Goal: Transaction & Acquisition: Book appointment/travel/reservation

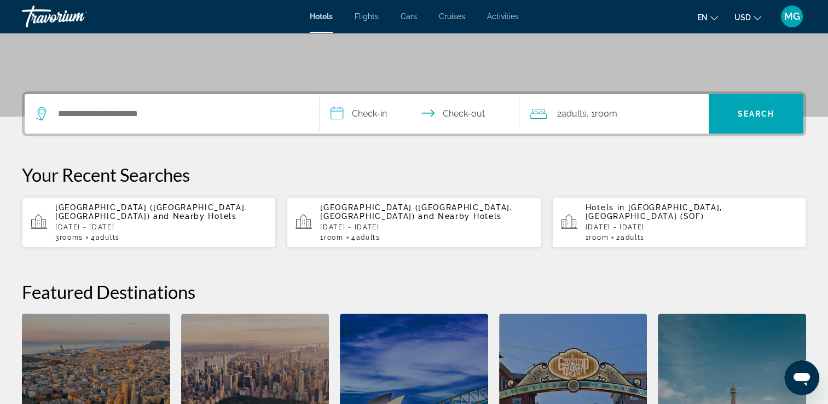
scroll to position [212, 0]
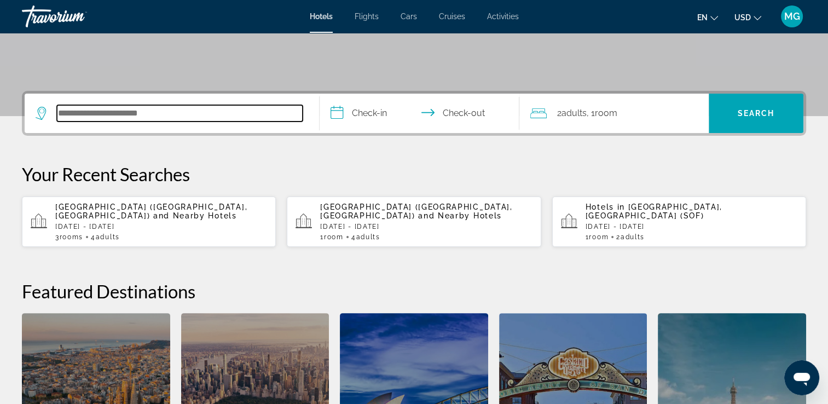
click at [177, 115] on input "Search hotel destination" at bounding box center [180, 113] width 246 height 16
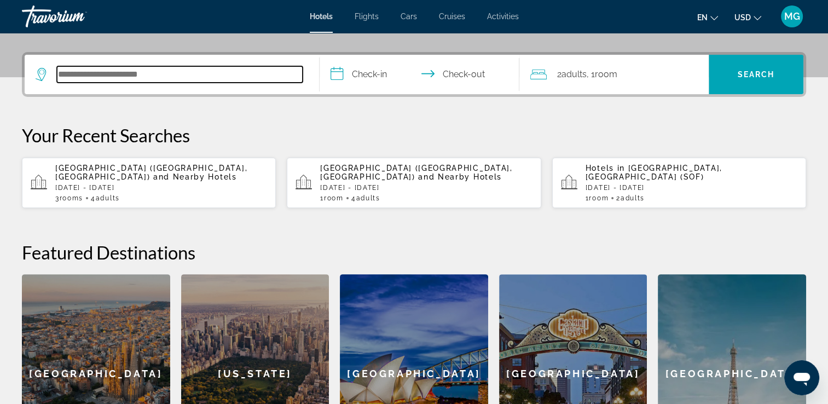
scroll to position [267, 0]
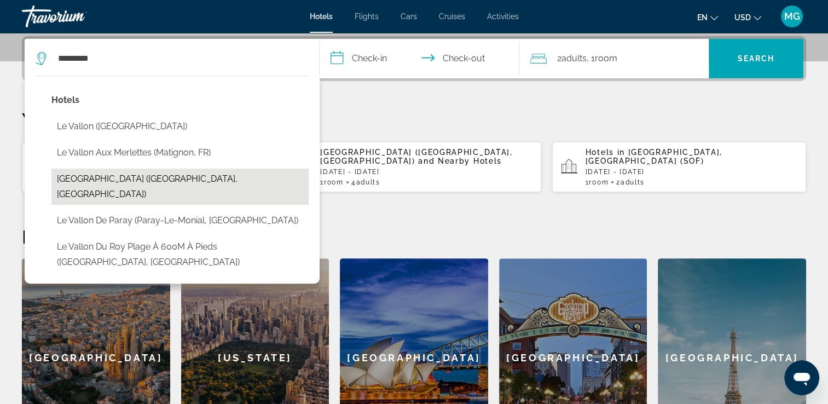
click at [194, 182] on button "[GEOGRAPHIC_DATA] ([GEOGRAPHIC_DATA], [GEOGRAPHIC_DATA])" at bounding box center [179, 187] width 257 height 36
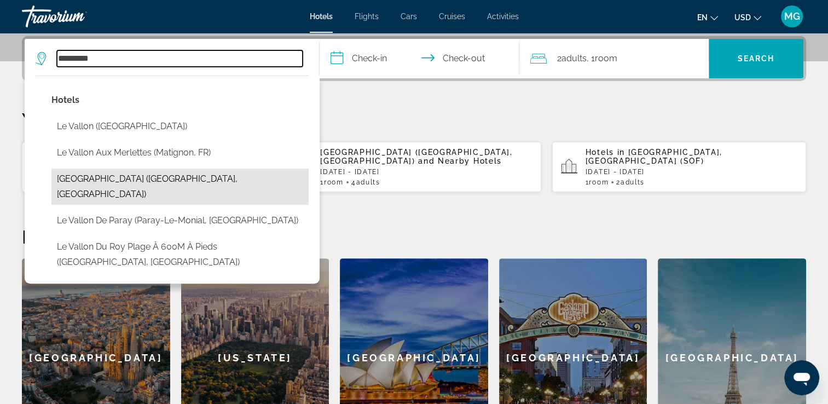
type input "**********"
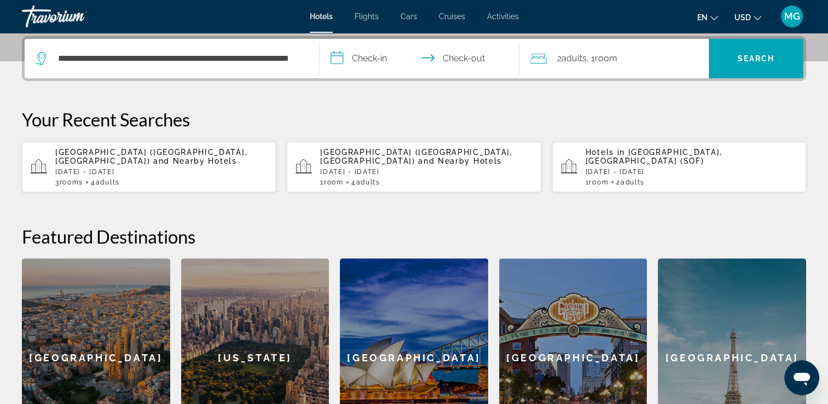
click at [753, 19] on button "USD USD ($) MXN (Mex$) CAD (Can$) GBP (£) EUR (€) AUD (A$) NZD (NZ$) CNY (CN¥)" at bounding box center [747, 17] width 27 height 16
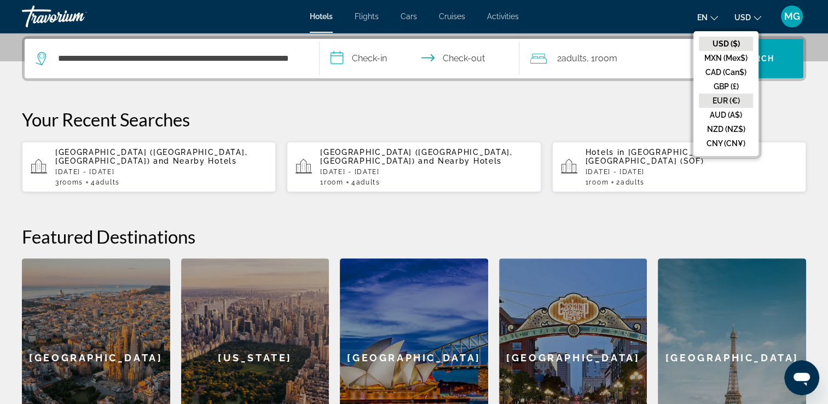
click at [729, 101] on button "EUR (€)" at bounding box center [726, 101] width 54 height 14
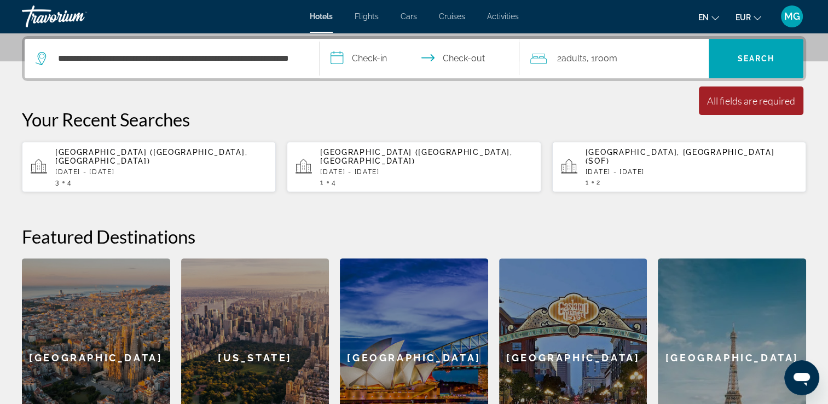
click at [358, 51] on input "**********" at bounding box center [422, 60] width 205 height 43
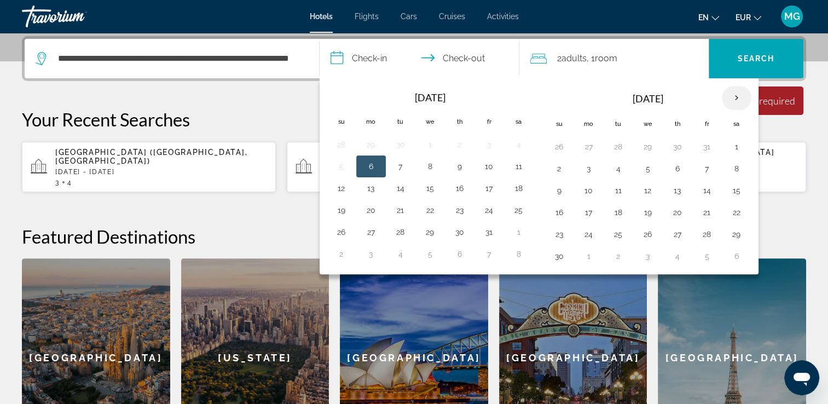
click at [739, 96] on th "Next month" at bounding box center [737, 98] width 30 height 24
click at [647, 213] on button "24" at bounding box center [648, 212] width 18 height 15
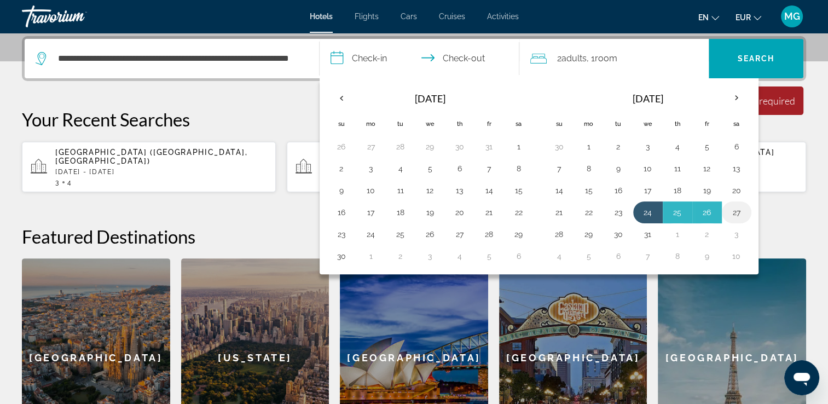
click at [729, 211] on button "27" at bounding box center [737, 212] width 18 height 15
type input "**********"
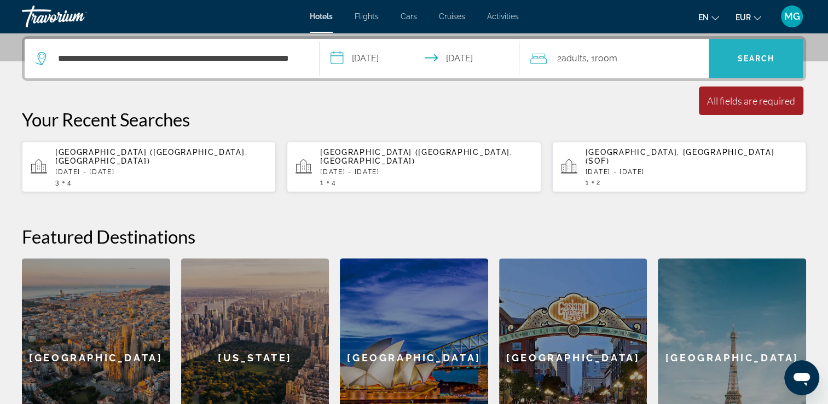
click at [739, 54] on span "Search" at bounding box center [755, 58] width 37 height 9
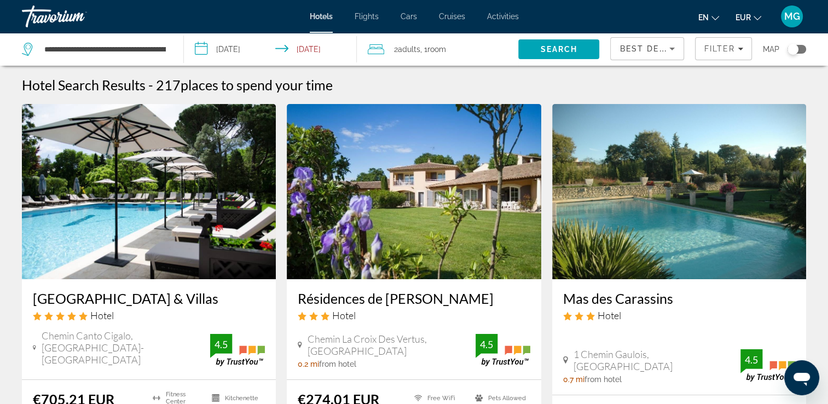
click at [109, 300] on h3 "[GEOGRAPHIC_DATA] & Villas" at bounding box center [149, 298] width 232 height 16
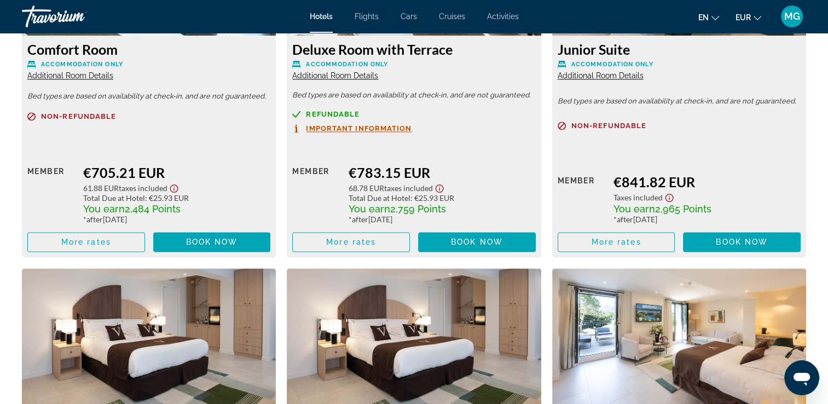
scroll to position [1650, 0]
click at [333, 246] on span "More rates" at bounding box center [351, 241] width 50 height 9
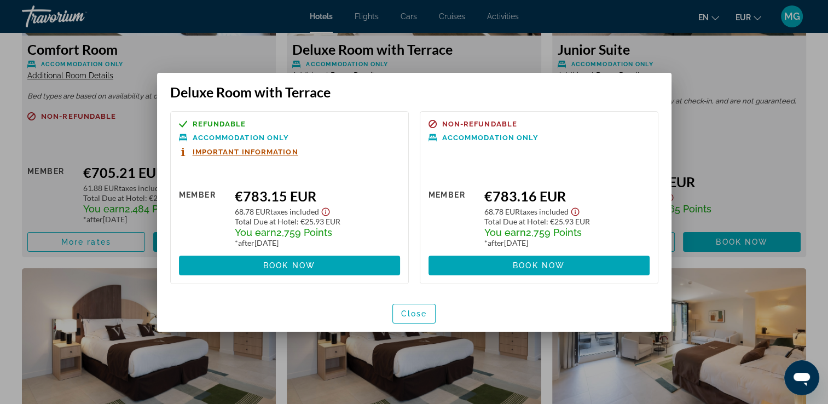
click at [269, 152] on span "Important Information" at bounding box center [246, 151] width 106 height 7
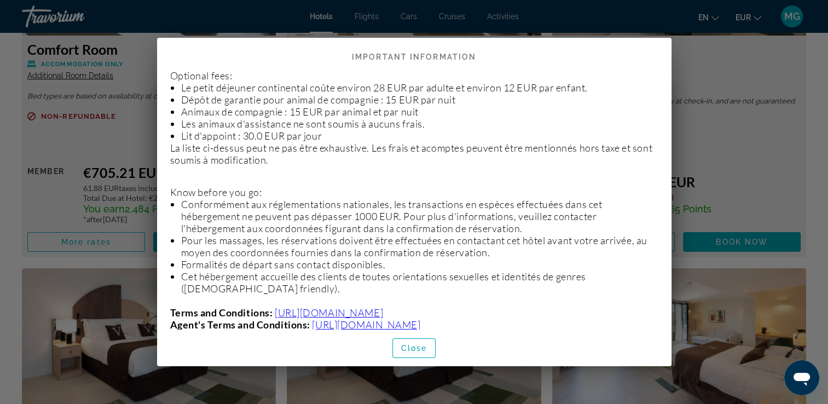
scroll to position [506, 0]
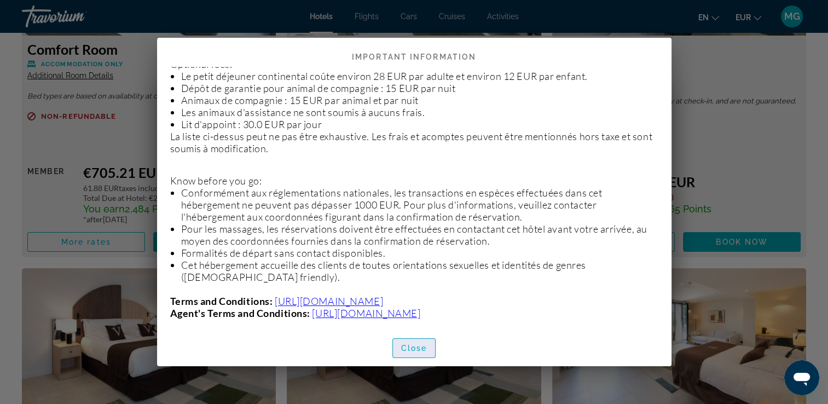
click at [414, 351] on span "Close" at bounding box center [414, 348] width 26 height 9
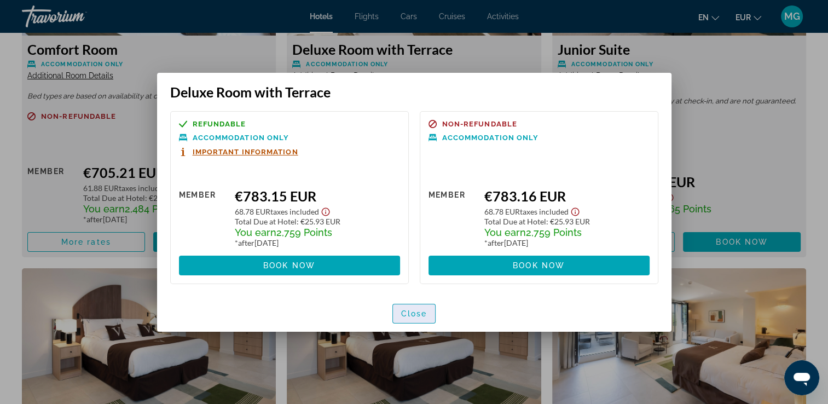
click at [414, 313] on span "Close" at bounding box center [414, 313] width 26 height 9
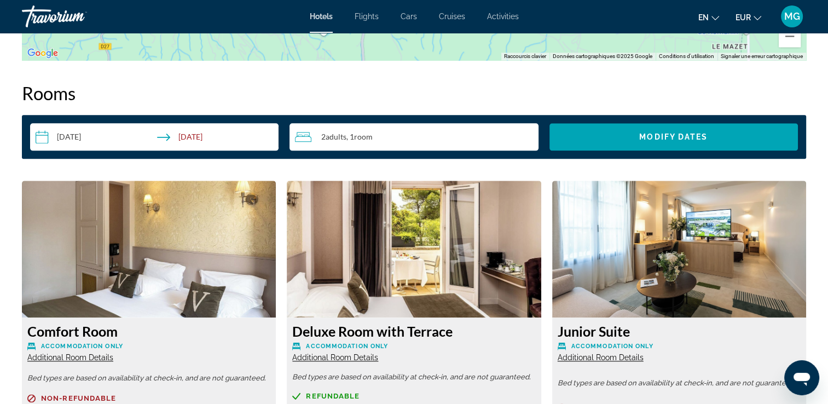
scroll to position [1581, 0]
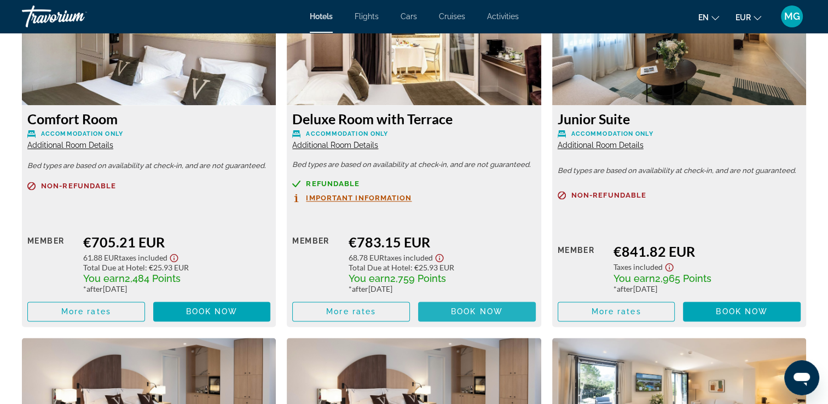
click at [450, 316] on span "Main content" at bounding box center [477, 311] width 118 height 26
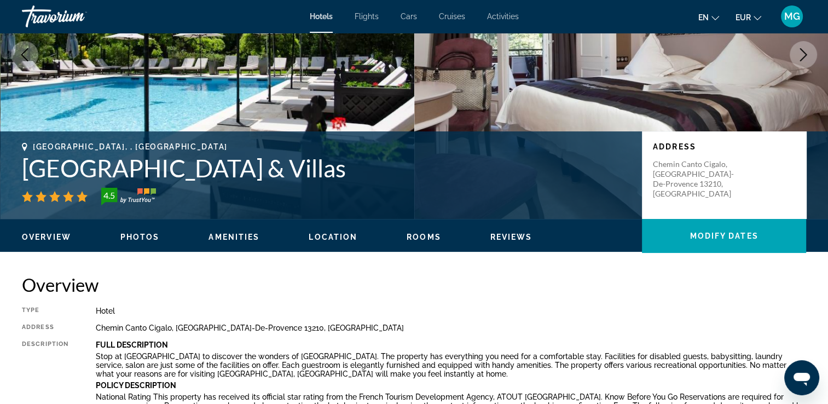
scroll to position [153, 0]
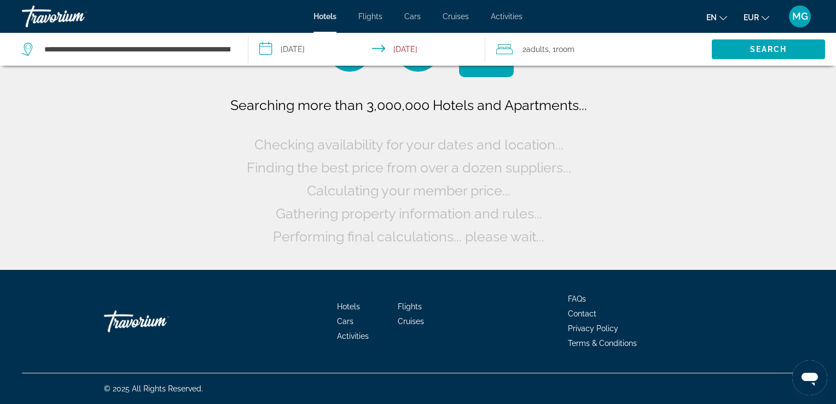
click at [553, 50] on span ", 1 Room rooms" at bounding box center [562, 49] width 26 height 15
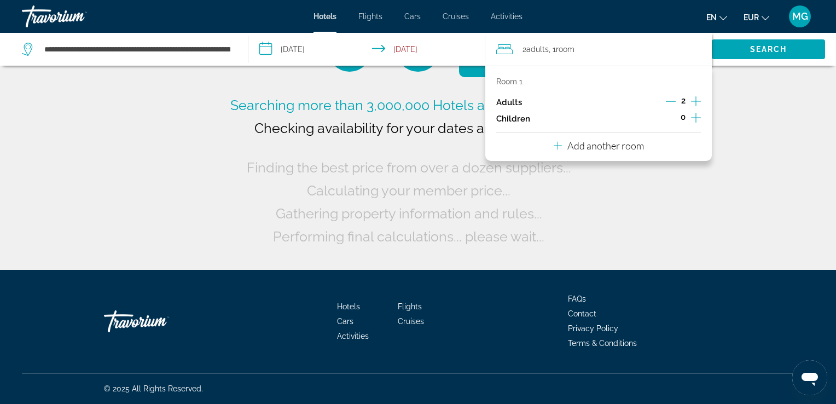
click at [694, 101] on icon "Increment adults" at bounding box center [696, 101] width 10 height 10
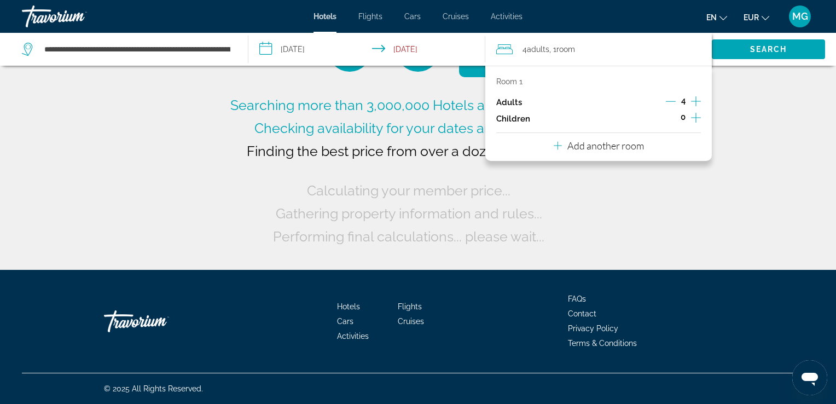
click at [670, 103] on icon "Decrement adults" at bounding box center [671, 101] width 10 height 10
click at [619, 152] on p "Add another room" at bounding box center [605, 146] width 77 height 12
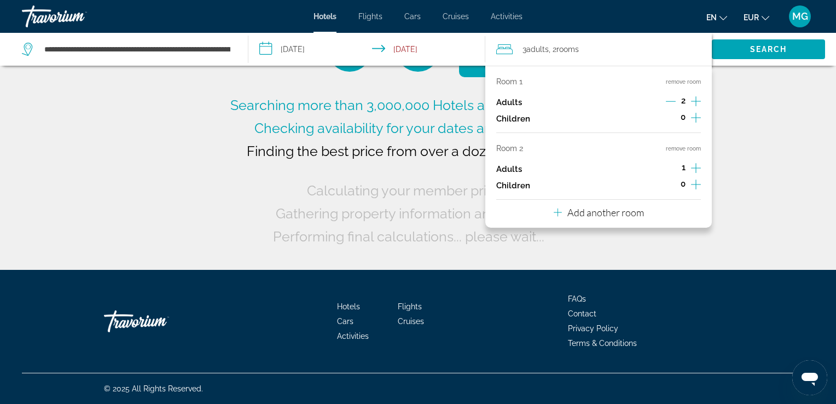
click at [697, 170] on icon "Increment adults" at bounding box center [696, 167] width 10 height 13
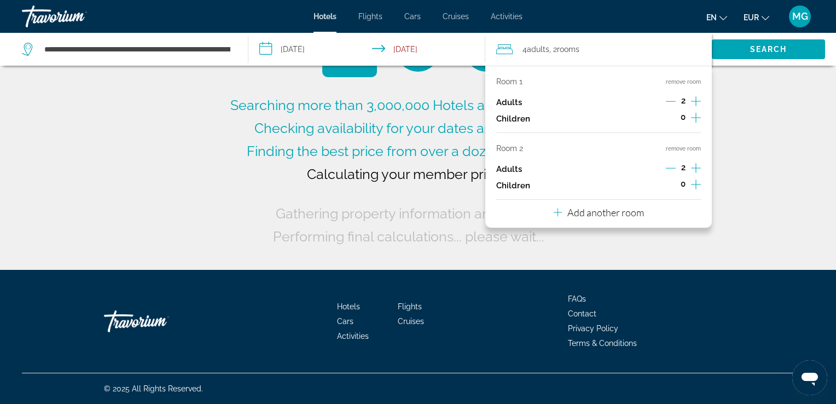
click at [697, 170] on icon "Increment adults" at bounding box center [696, 167] width 10 height 13
click at [671, 171] on icon "Decrement adults" at bounding box center [671, 168] width 10 height 10
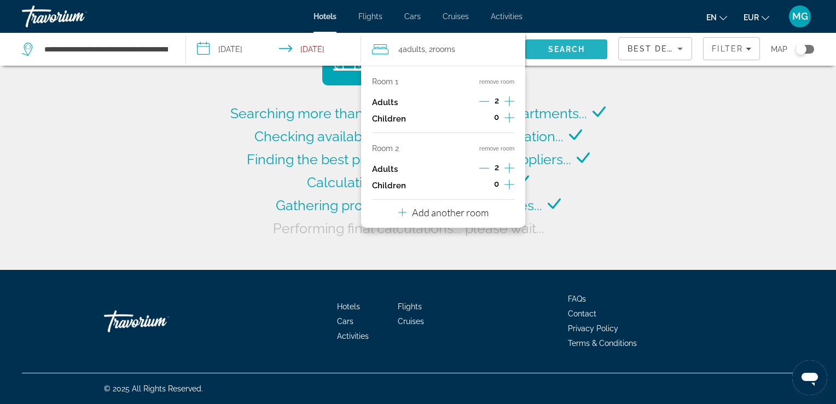
click at [552, 48] on span "Search" at bounding box center [566, 49] width 37 height 9
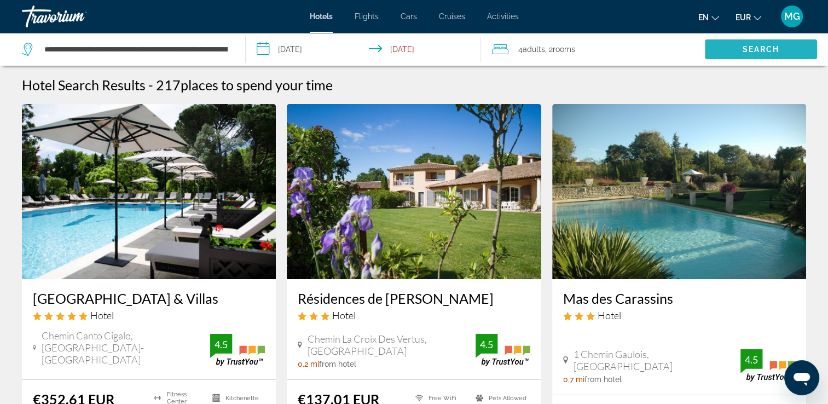
click at [763, 45] on span "Search" at bounding box center [760, 49] width 37 height 9
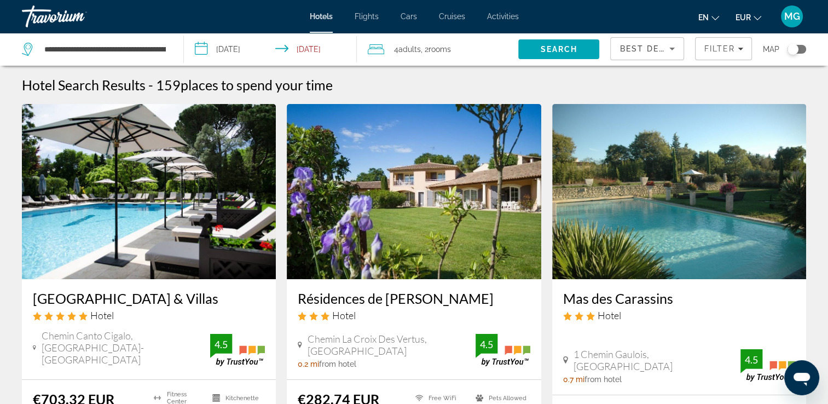
click at [126, 301] on h3 "[GEOGRAPHIC_DATA] & Villas" at bounding box center [149, 298] width 232 height 16
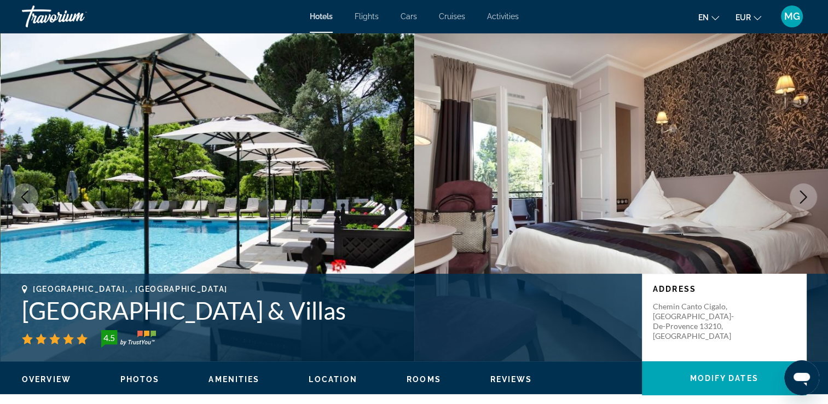
click at [512, 12] on span "Activities" at bounding box center [503, 16] width 32 height 9
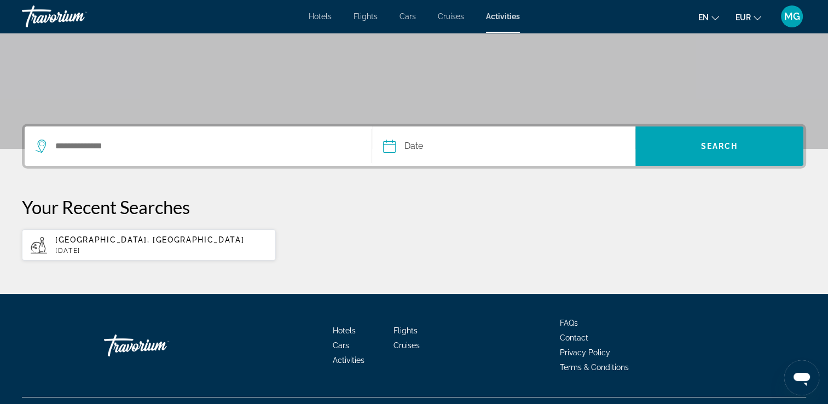
scroll to position [202, 0]
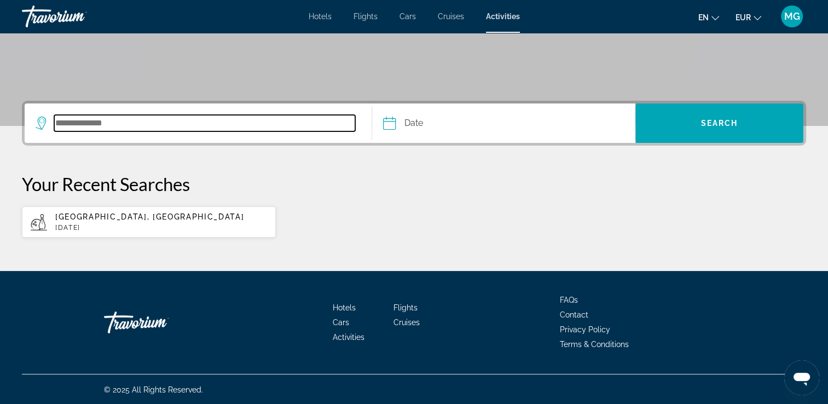
click at [118, 125] on input "Search destination" at bounding box center [204, 123] width 301 height 16
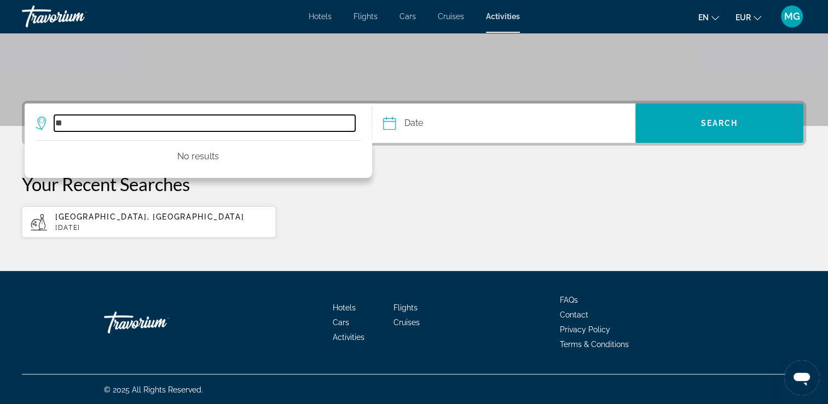
type input "*"
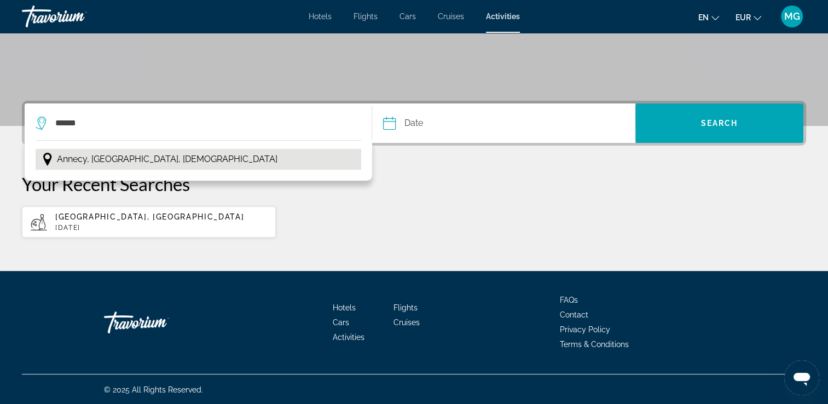
click at [118, 159] on span "Annecy, [GEOGRAPHIC_DATA], [DEMOGRAPHIC_DATA]" at bounding box center [167, 159] width 220 height 15
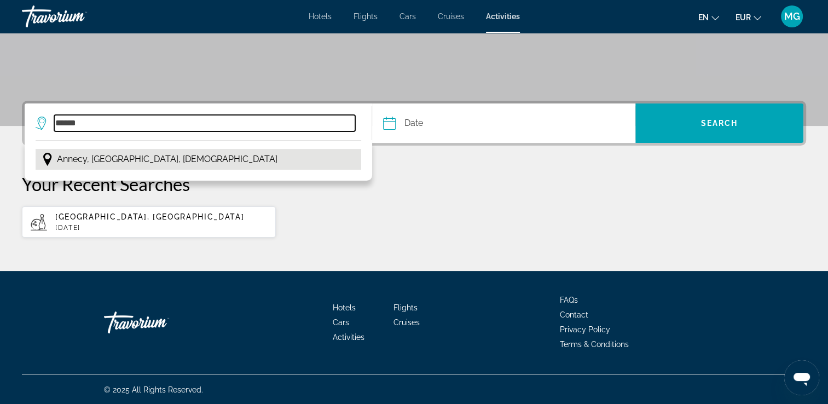
type input "**********"
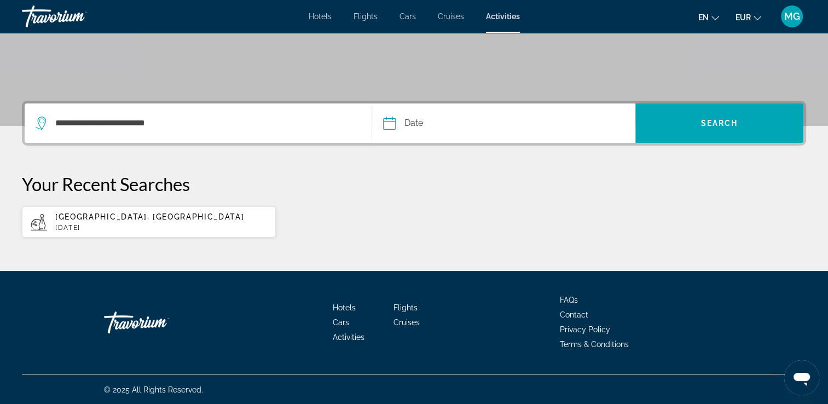
click at [420, 123] on input "Date" at bounding box center [445, 124] width 130 height 43
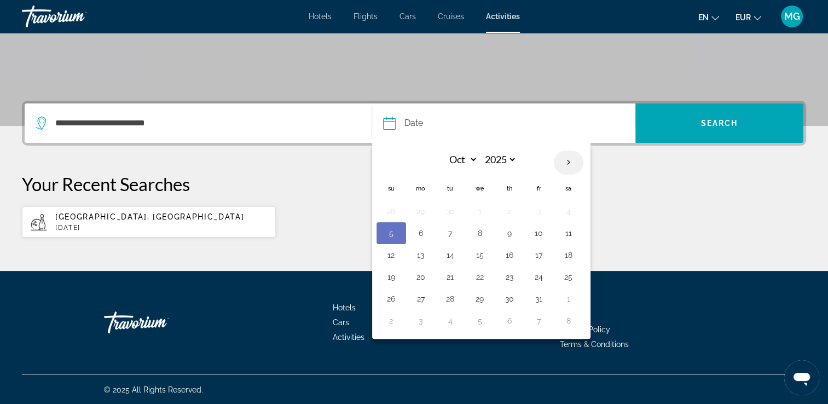
click at [565, 158] on th "Next month" at bounding box center [569, 162] width 30 height 24
select select "**"
click at [509, 275] on button "25" at bounding box center [510, 276] width 18 height 15
type input "**********"
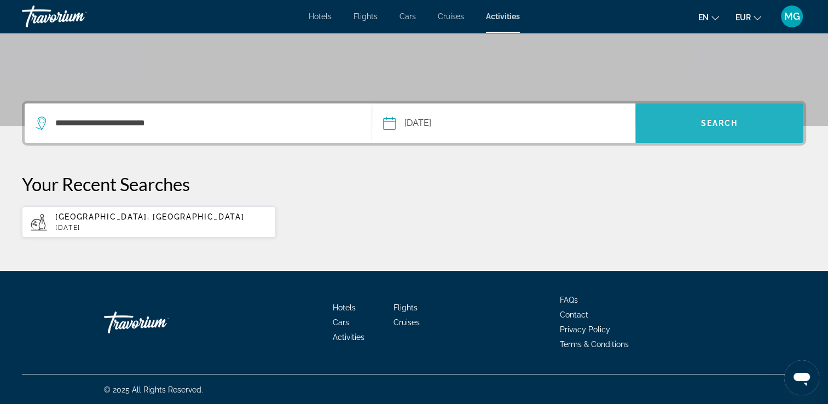
click at [681, 132] on span "Search" at bounding box center [719, 123] width 168 height 26
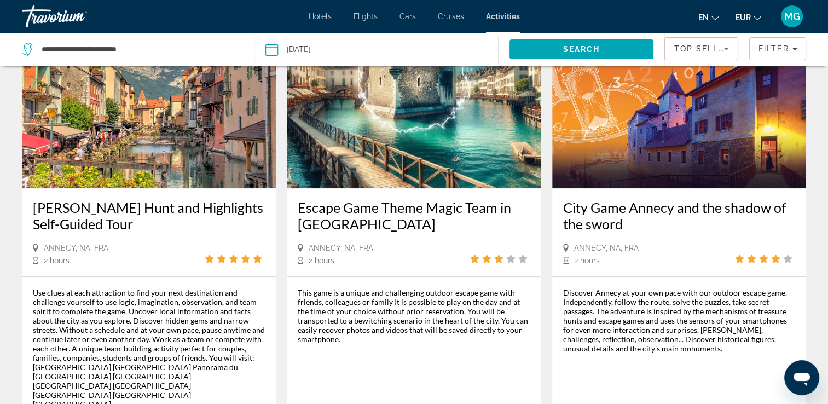
scroll to position [547, 0]
click at [260, 219] on h3 "[PERSON_NAME] Hunt and Highlights Self-Guided Tour" at bounding box center [149, 215] width 232 height 33
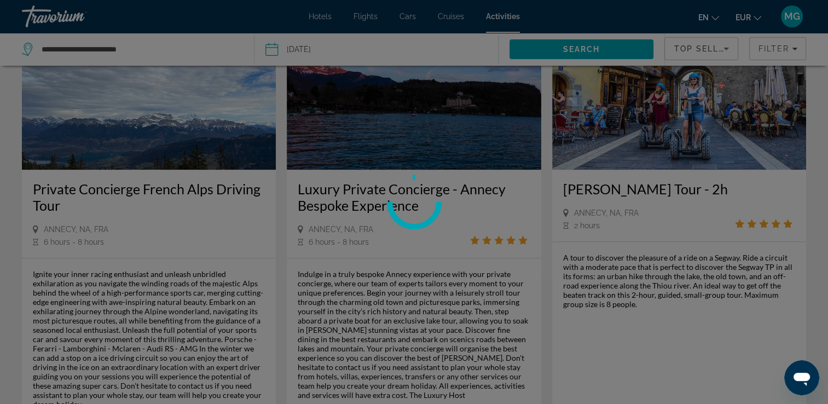
scroll to position [1103, 0]
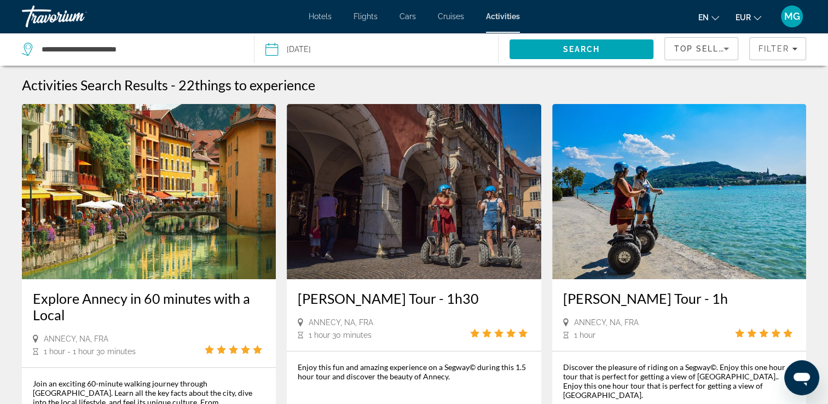
click at [324, 16] on span "Hotels" at bounding box center [320, 16] width 23 height 9
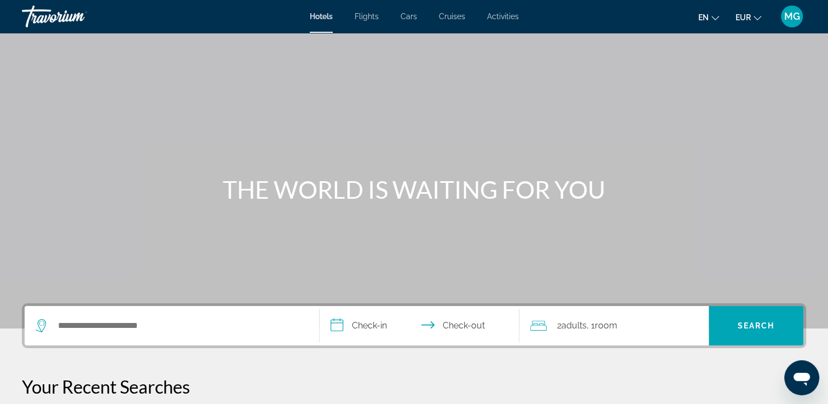
scroll to position [159, 0]
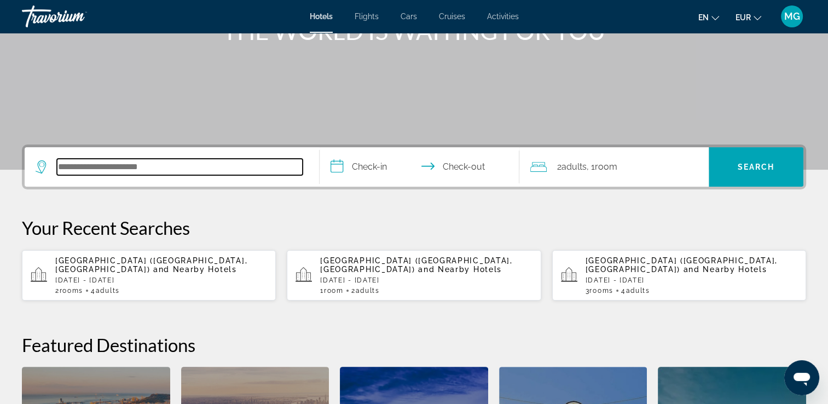
click at [131, 167] on input "Search hotel destination" at bounding box center [180, 167] width 246 height 16
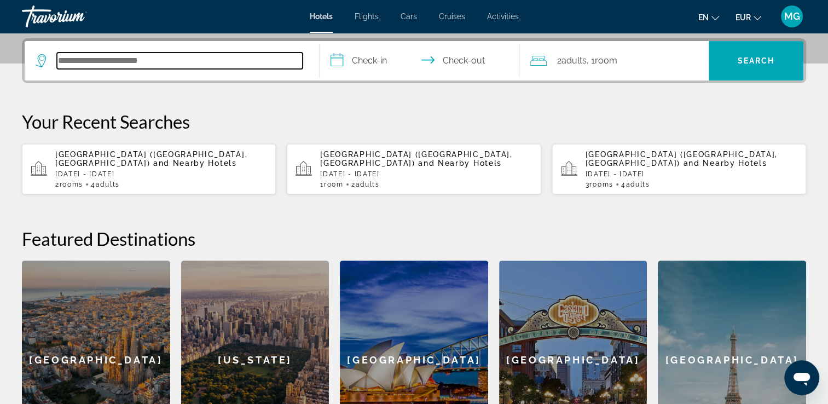
scroll to position [267, 0]
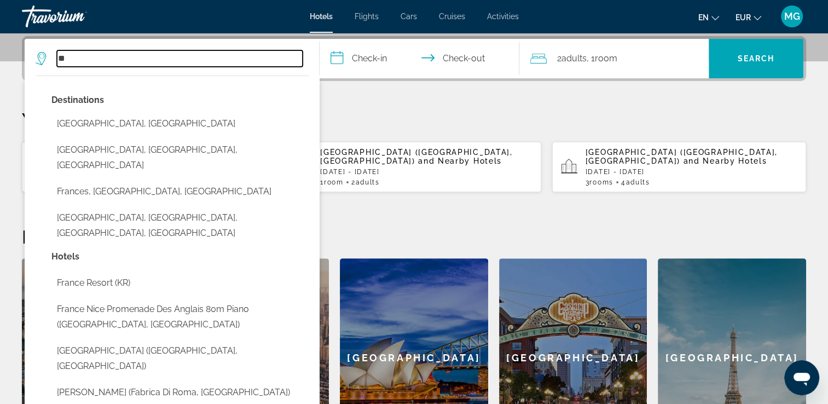
type input "*"
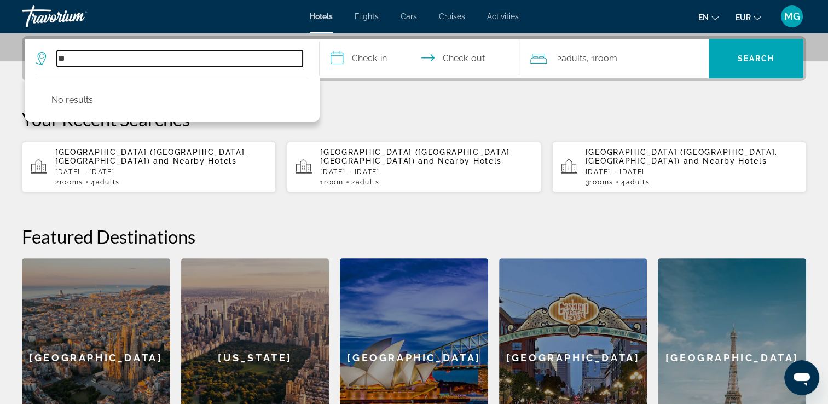
type input "*"
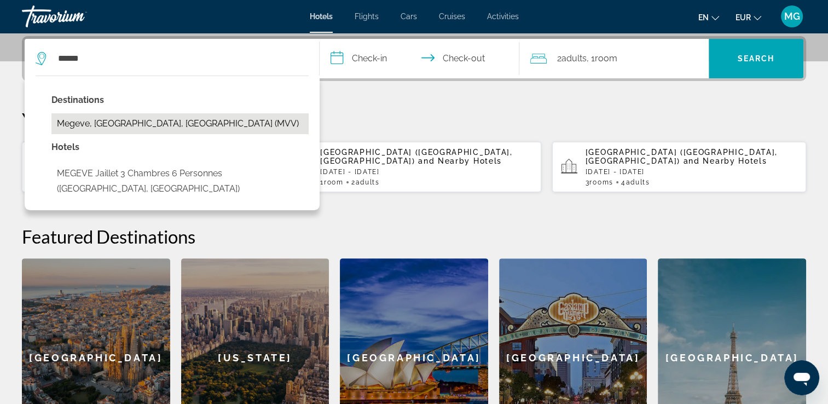
click at [159, 119] on button "Megeve, [GEOGRAPHIC_DATA], [GEOGRAPHIC_DATA] (MVV)" at bounding box center [179, 123] width 257 height 21
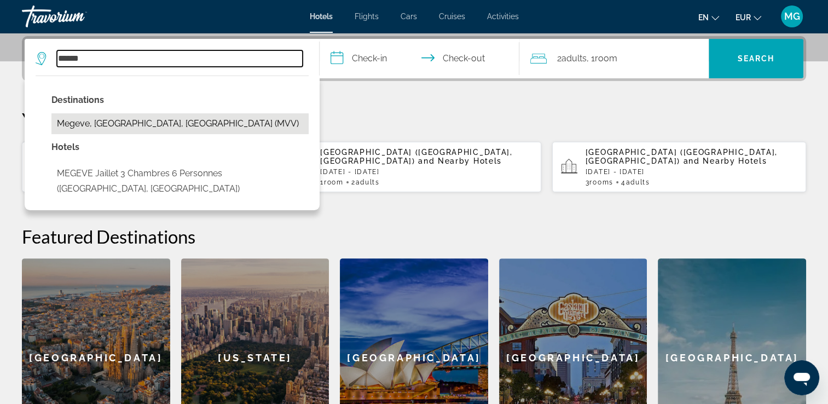
type input "**********"
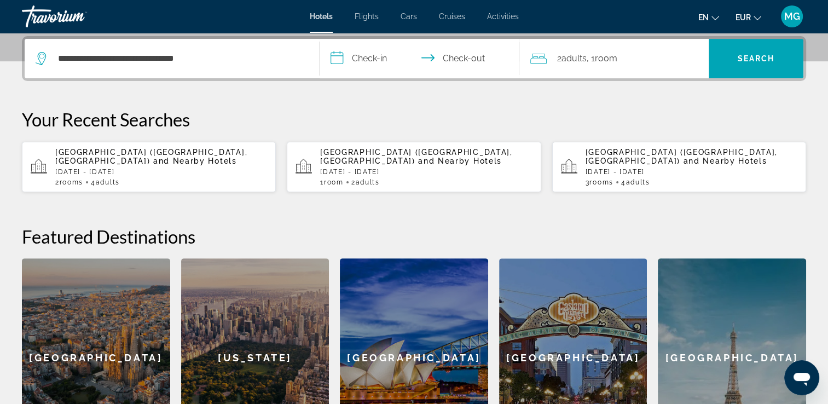
click at [376, 58] on input "**********" at bounding box center [422, 60] width 205 height 43
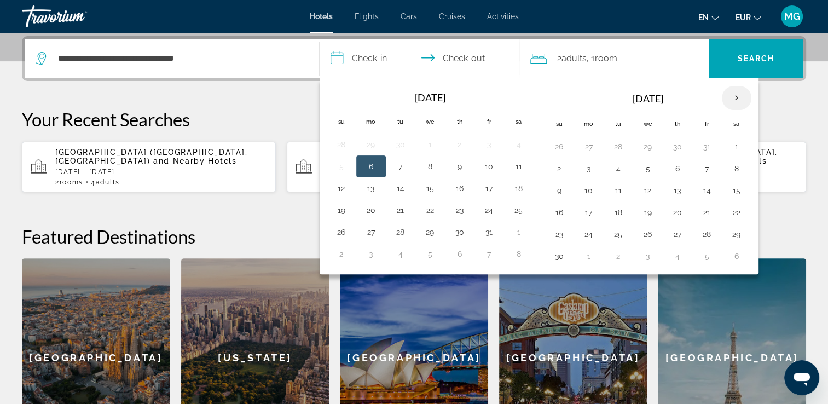
click at [731, 98] on th "Next month" at bounding box center [737, 98] width 30 height 24
click at [425, 213] on button "24" at bounding box center [430, 212] width 18 height 15
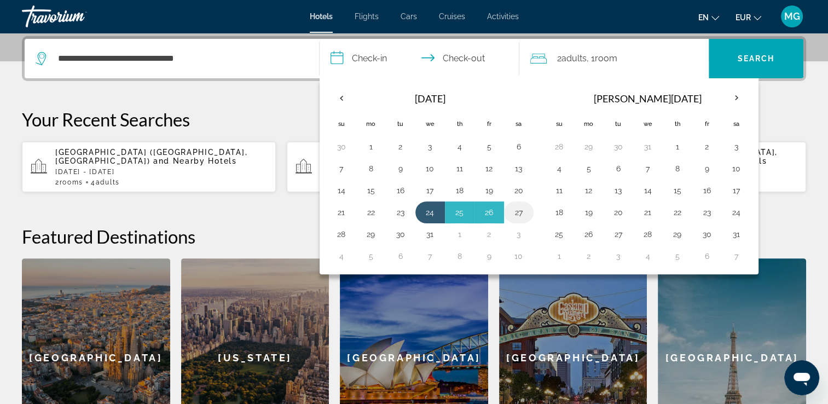
click at [515, 210] on button "27" at bounding box center [519, 212] width 18 height 15
type input "**********"
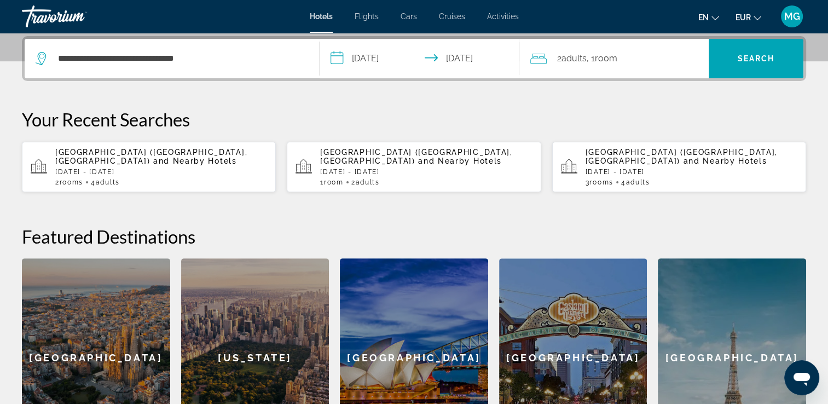
click at [626, 60] on div "2 Adult Adults , 1 Room rooms" at bounding box center [619, 58] width 178 height 15
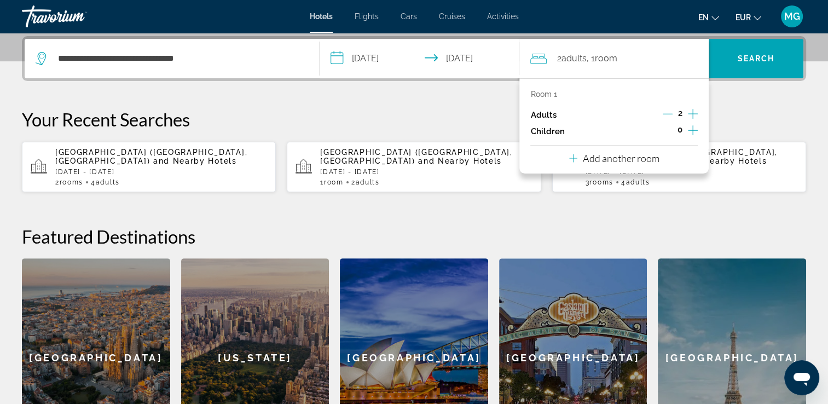
click at [695, 111] on icon "Increment adults" at bounding box center [693, 113] width 10 height 13
click at [667, 113] on icon "Decrement adults" at bounding box center [668, 114] width 10 height 10
click at [635, 159] on p "Add another room" at bounding box center [621, 158] width 77 height 12
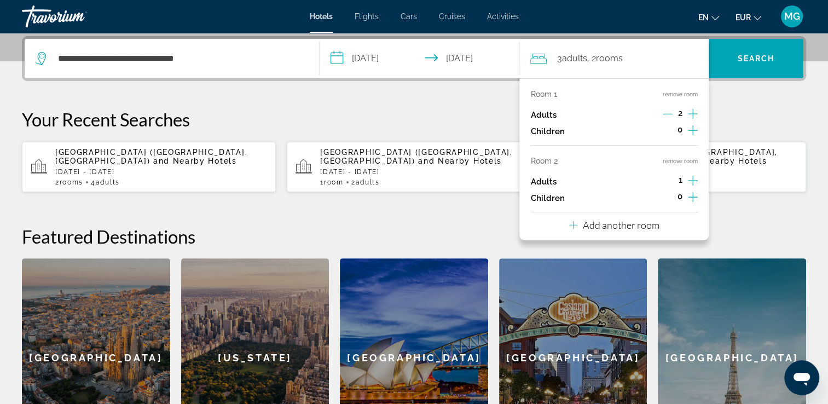
click at [691, 178] on icon "Increment adults" at bounding box center [693, 180] width 10 height 13
click at [666, 181] on icon "Decrement adults" at bounding box center [668, 181] width 10 height 10
click at [752, 60] on span "Search" at bounding box center [755, 58] width 37 height 9
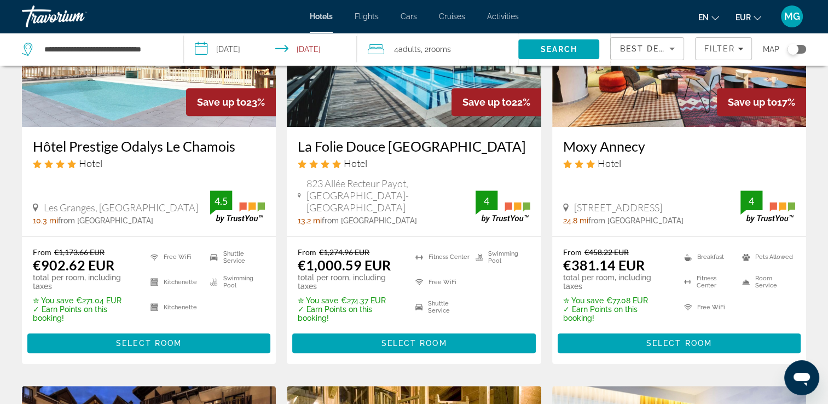
scroll to position [574, 0]
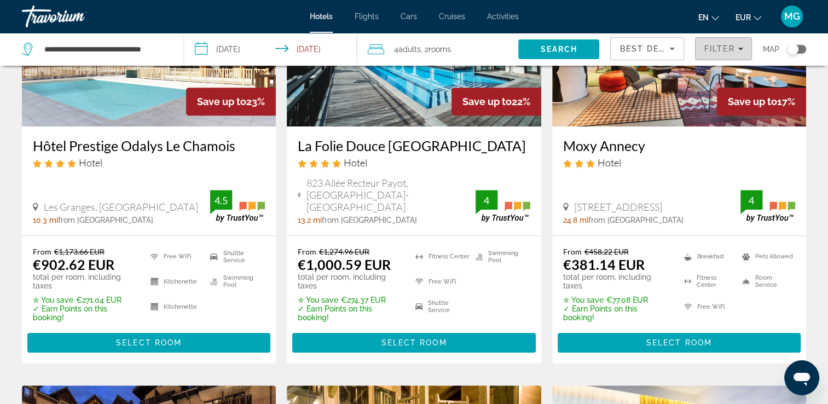
click at [720, 51] on span "Filter" at bounding box center [719, 48] width 31 height 9
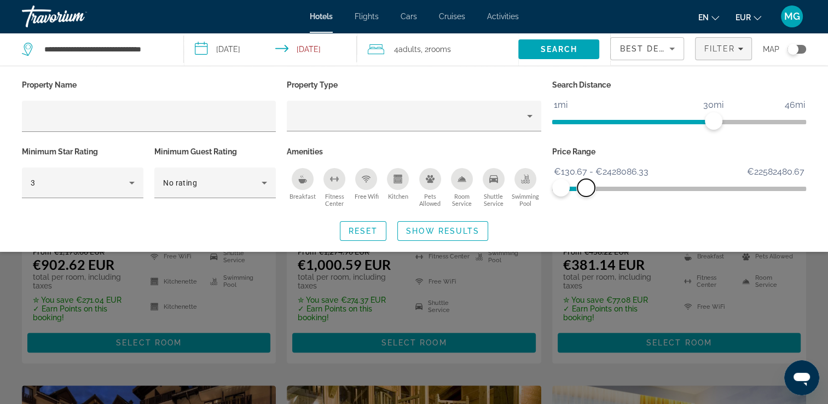
drag, startPoint x: 797, startPoint y: 188, endPoint x: 586, endPoint y: 190, distance: 211.2
click at [586, 190] on span "ngx-slider-max" at bounding box center [586, 188] width 18 height 18
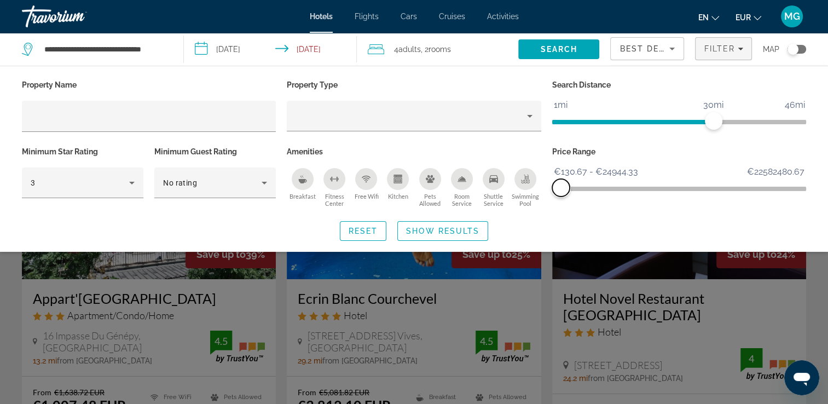
drag, startPoint x: 586, startPoint y: 190, endPoint x: 561, endPoint y: 195, distance: 25.6
click at [561, 195] on span "ngx-slider-max" at bounding box center [561, 188] width 18 height 18
click at [723, 51] on span "Filter" at bounding box center [719, 48] width 31 height 9
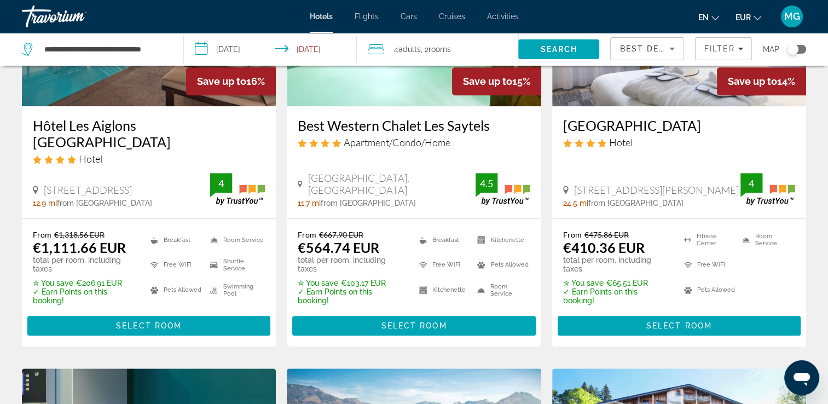
scroll to position [1035, 0]
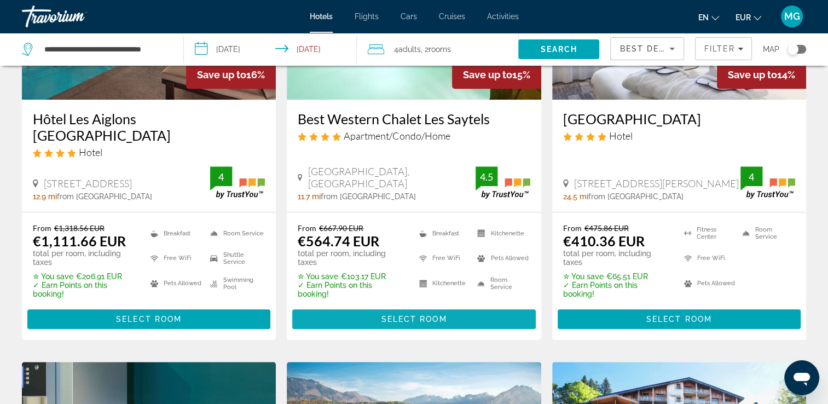
click at [371, 306] on span "Main content" at bounding box center [413, 319] width 243 height 26
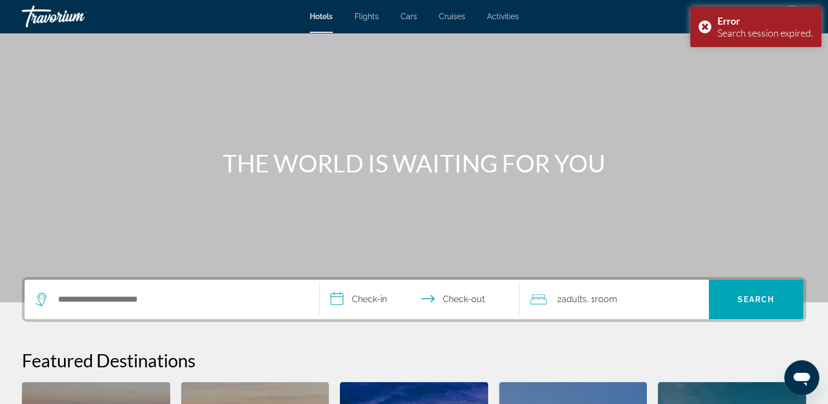
scroll to position [34, 0]
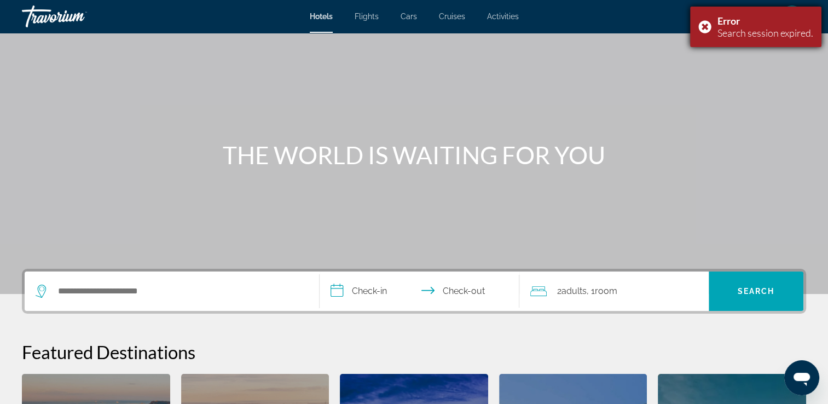
click at [706, 24] on div "Error Search session expired." at bounding box center [755, 27] width 131 height 40
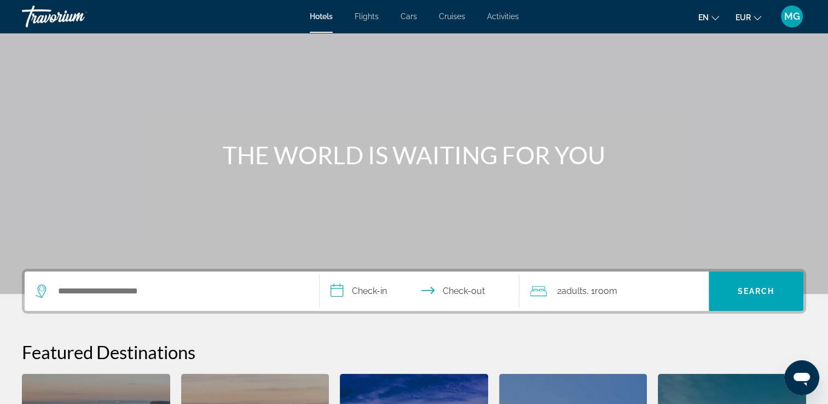
click at [787, 16] on span "MG" at bounding box center [792, 16] width 16 height 11
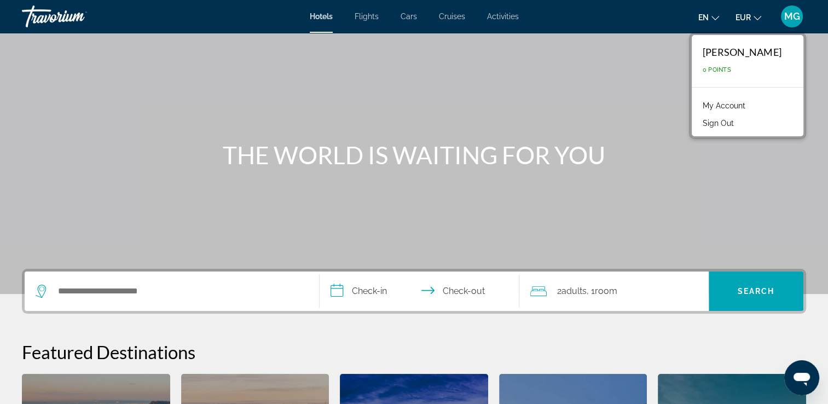
click at [274, 23] on div "Hotels Flights Cars Cruises Activities Hotels Flights Cars Cruises Activities e…" at bounding box center [414, 16] width 828 height 28
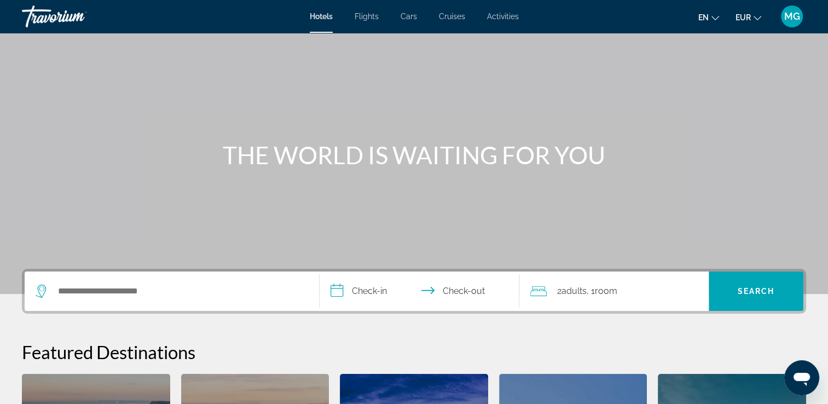
click at [198, 303] on div "Search widget" at bounding box center [172, 290] width 272 height 39
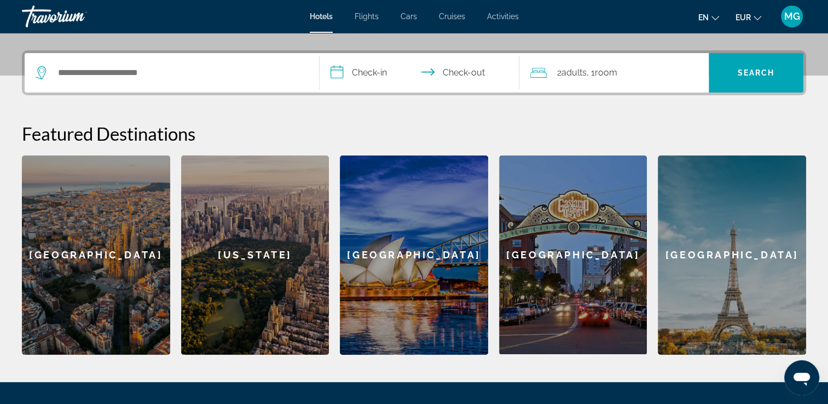
scroll to position [267, 0]
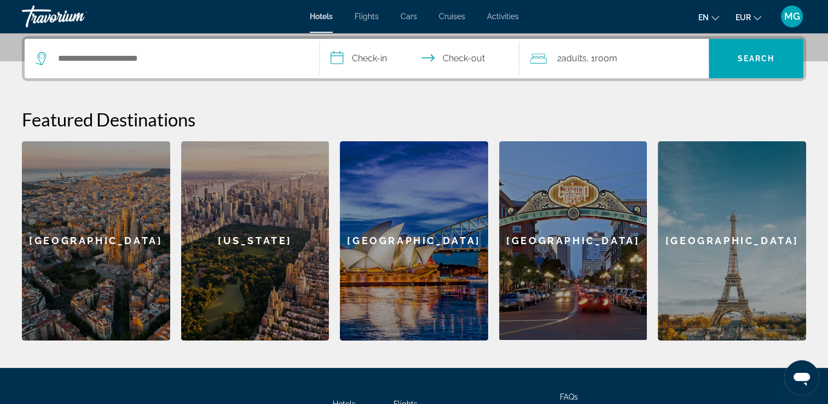
click at [584, 234] on div "[GEOGRAPHIC_DATA]" at bounding box center [573, 240] width 148 height 199
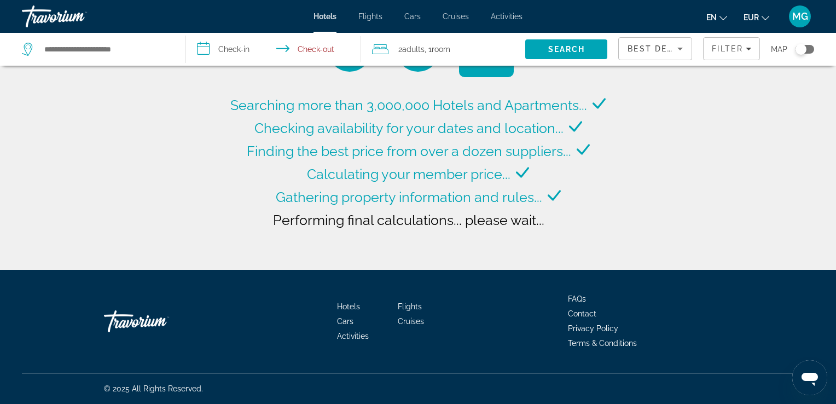
type input "**********"
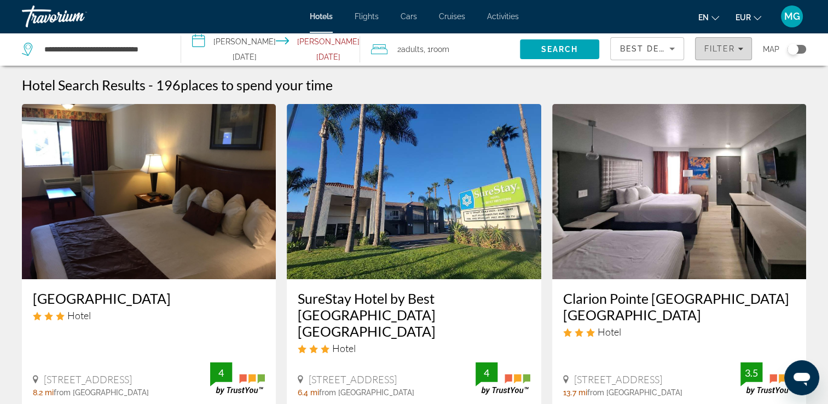
click at [709, 49] on span "Filter" at bounding box center [719, 48] width 31 height 9
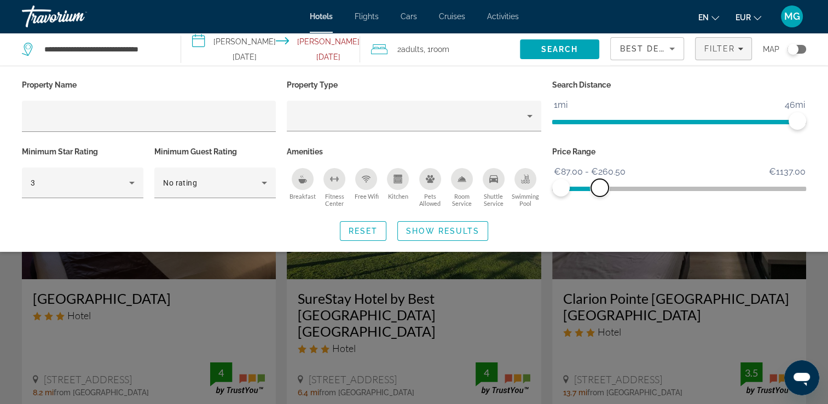
drag, startPoint x: 801, startPoint y: 190, endPoint x: 600, endPoint y: 199, distance: 201.5
click at [600, 199] on div "Price Range €87.00 €1137.00 €87.00 €260.50 €87.00 - €260.50" at bounding box center [679, 177] width 265 height 66
click at [462, 235] on span "Search widget" at bounding box center [443, 231] width 90 height 26
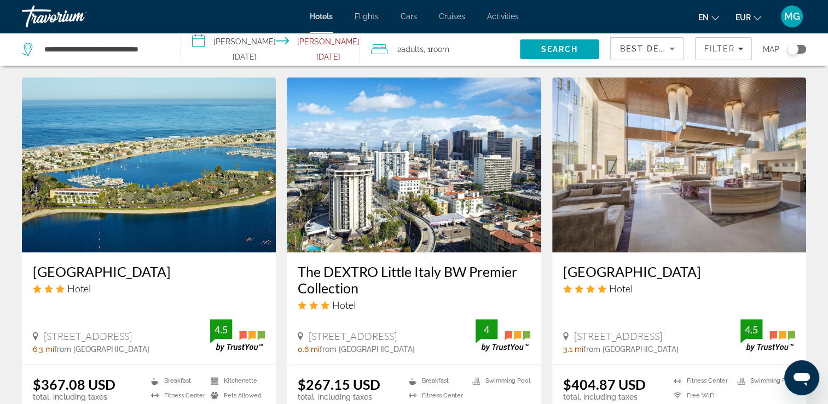
scroll to position [864, 0]
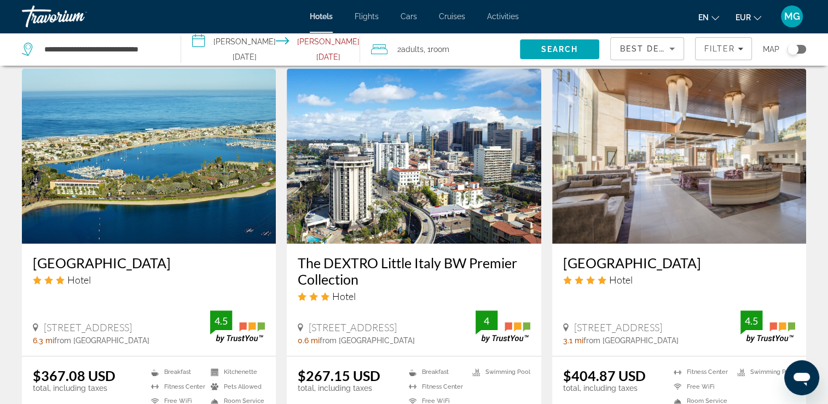
click at [710, 191] on img "Main content" at bounding box center [679, 155] width 254 height 175
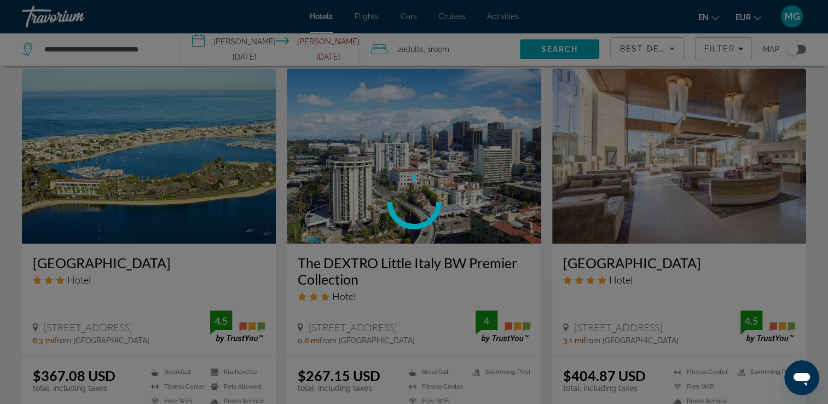
click at [657, 342] on div at bounding box center [414, 202] width 828 height 404
